Goal: Task Accomplishment & Management: Manage account settings

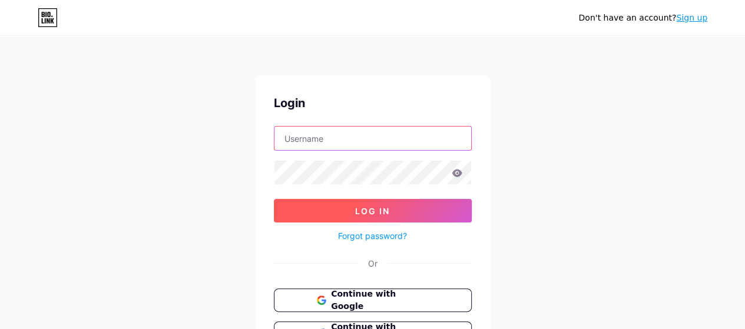
type input "[EMAIL_ADDRESS][DOMAIN_NAME]"
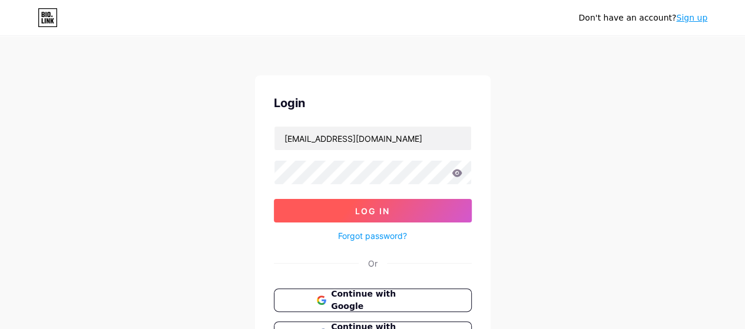
click at [371, 206] on span "Log In" at bounding box center [372, 211] width 35 height 10
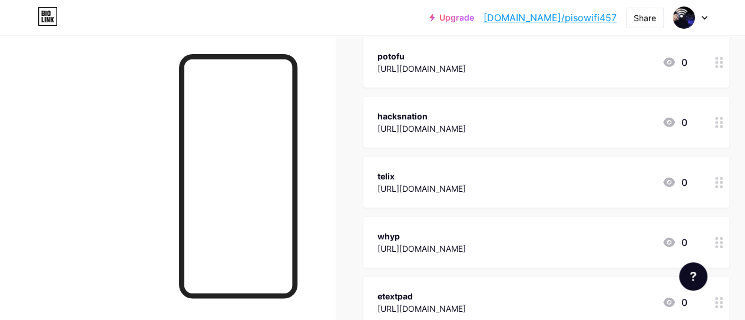
scroll to position [1885, 0]
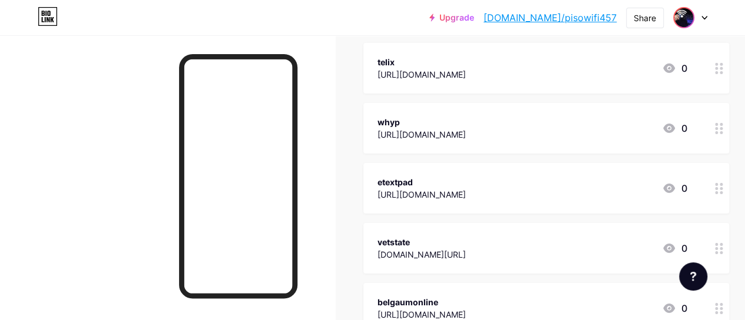
click at [688, 18] on img at bounding box center [683, 17] width 19 height 19
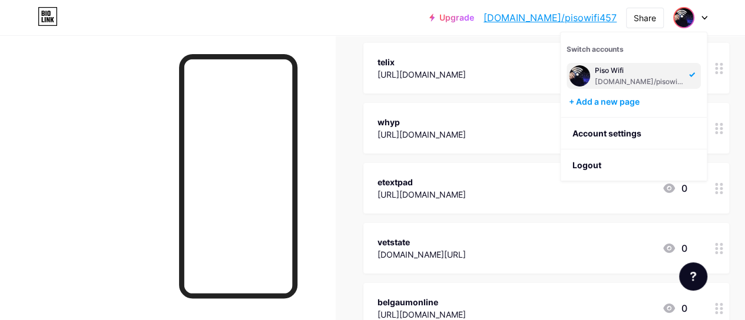
click at [558, 18] on link "[DOMAIN_NAME]/pisowifi457" at bounding box center [550, 18] width 133 height 14
